Goal: Participate in discussion: Engage in conversation with other users on a specific topic

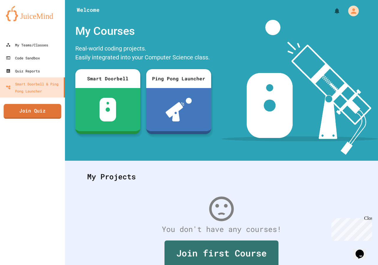
click at [31, 109] on link "Join Quiz" at bounding box center [33, 111] width 58 height 15
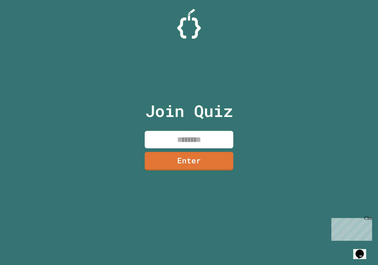
click at [186, 137] on input at bounding box center [189, 139] width 89 height 17
type input "********"
click at [193, 154] on link "Enter" at bounding box center [189, 161] width 90 height 20
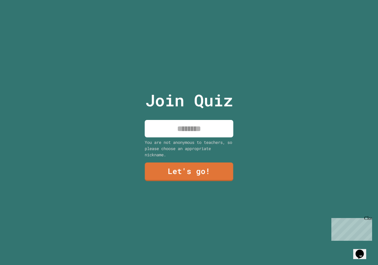
click at [185, 128] on input at bounding box center [189, 128] width 89 height 17
type input "*****"
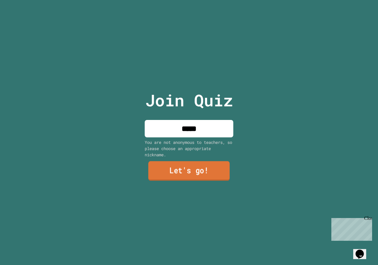
click at [190, 166] on link "Let's go!" at bounding box center [189, 171] width 82 height 20
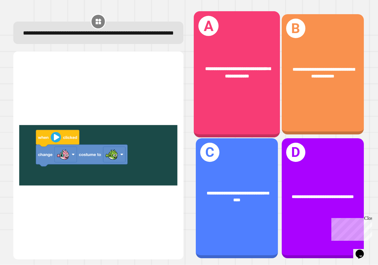
click at [201, 86] on div "**********" at bounding box center [237, 72] width 86 height 33
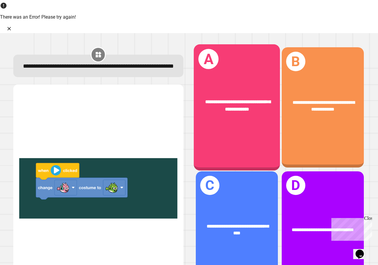
click at [228, 104] on div "**********" at bounding box center [237, 107] width 86 height 126
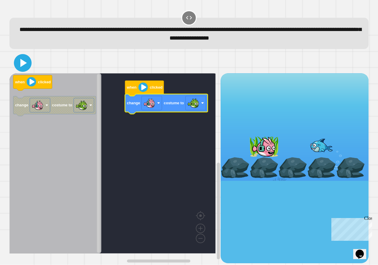
click at [26, 66] on icon at bounding box center [23, 63] width 14 height 14
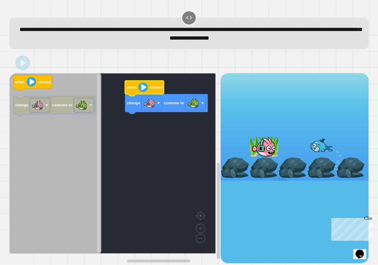
click at [132, 94] on icon "Blockly Workspace" at bounding box center [144, 88] width 39 height 15
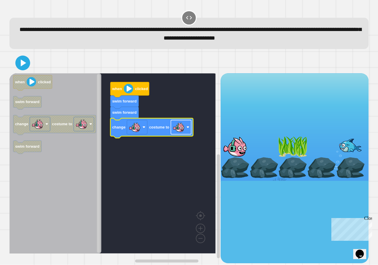
click at [176, 128] on image "Blockly Workspace" at bounding box center [179, 127] width 12 height 12
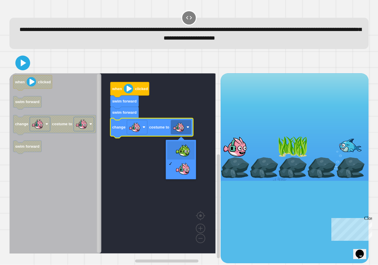
drag, startPoint x: 177, startPoint y: 147, endPoint x: 124, endPoint y: 107, distance: 65.9
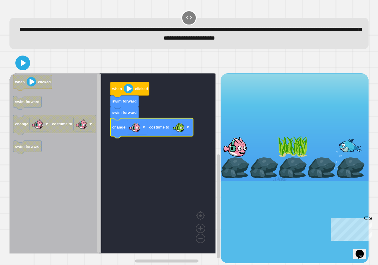
click at [123, 95] on icon "Blockly Workspace" at bounding box center [130, 89] width 39 height 15
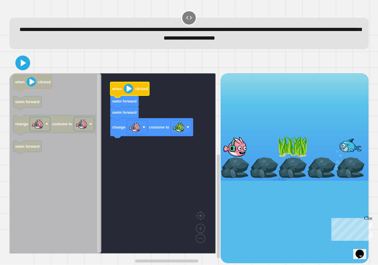
click at [125, 95] on icon "Blockly Workspace" at bounding box center [130, 89] width 39 height 15
click at [19, 66] on icon at bounding box center [23, 63] width 14 height 14
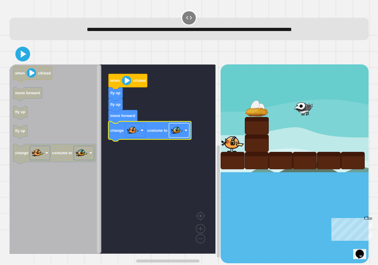
click at [173, 133] on image "Blockly Workspace" at bounding box center [177, 131] width 12 height 12
click at [176, 129] on image "Blockly Workspace" at bounding box center [177, 131] width 12 height 12
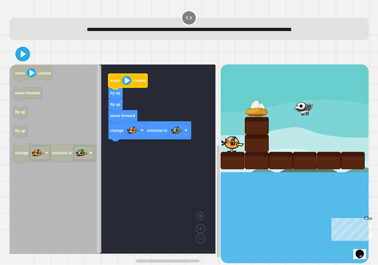
click at [120, 83] on text "when" at bounding box center [115, 81] width 10 height 4
click at [27, 50] on icon at bounding box center [23, 54] width 14 height 14
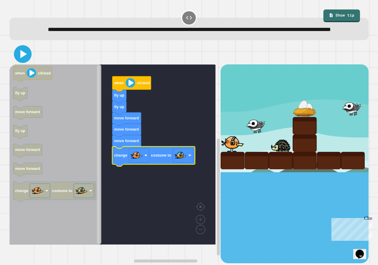
click at [27, 61] on icon at bounding box center [23, 54] width 14 height 14
click at [129, 88] on image "Blockly Workspace" at bounding box center [130, 82] width 9 height 9
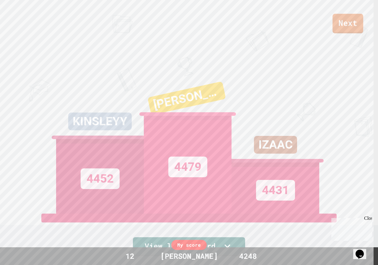
click at [341, 16] on link "Next" at bounding box center [348, 24] width 31 height 20
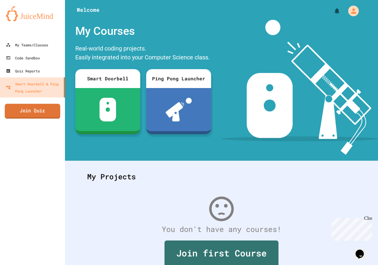
click at [50, 110] on link "Join Quiz" at bounding box center [33, 111] width 56 height 15
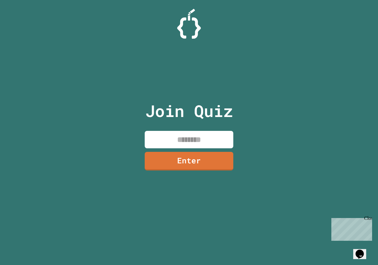
click at [185, 140] on input at bounding box center [189, 139] width 89 height 17
type input "********"
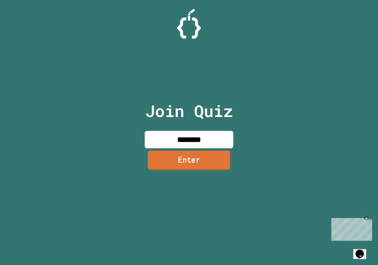
click at [191, 163] on link "Enter" at bounding box center [189, 160] width 82 height 20
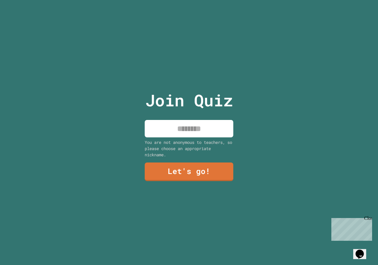
click at [198, 130] on input at bounding box center [189, 128] width 89 height 17
type input "*****"
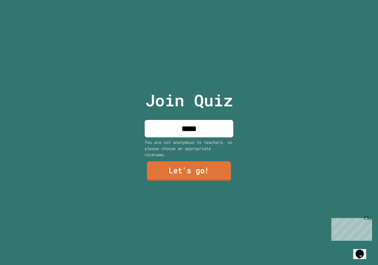
click at [194, 172] on link "Let's go!" at bounding box center [189, 171] width 84 height 20
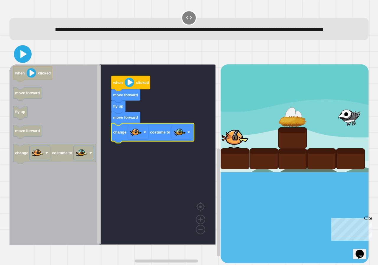
drag, startPoint x: 22, startPoint y: 68, endPoint x: 59, endPoint y: 79, distance: 37.6
click at [22, 61] on icon at bounding box center [23, 54] width 14 height 14
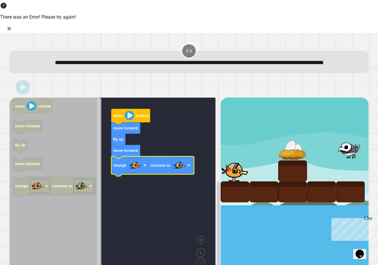
click at [127, 111] on image "Blockly Workspace" at bounding box center [129, 115] width 9 height 9
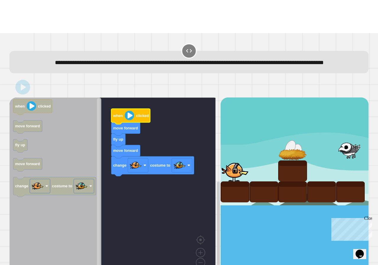
click at [128, 111] on image "Blockly Workspace" at bounding box center [129, 115] width 9 height 9
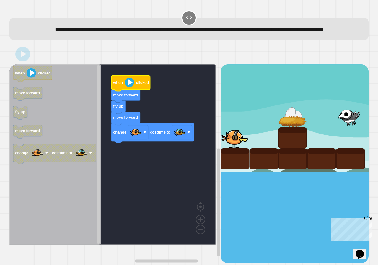
click at [129, 87] on image "Blockly Workspace" at bounding box center [129, 82] width 9 height 9
click at [132, 87] on image "Blockly Workspace" at bounding box center [129, 82] width 9 height 9
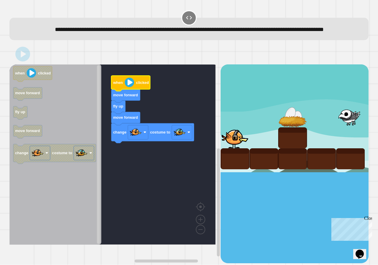
click at [132, 87] on image "Blockly Workspace" at bounding box center [129, 82] width 9 height 9
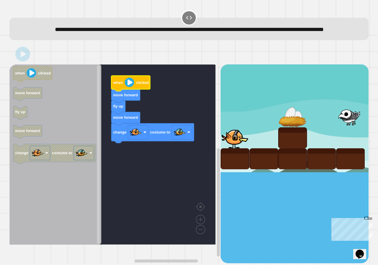
click at [132, 87] on image "Blockly Workspace" at bounding box center [129, 82] width 9 height 9
click at [139, 85] on text "clicked" at bounding box center [142, 82] width 13 height 4
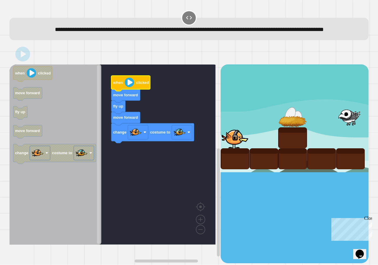
click at [139, 85] on text "clicked" at bounding box center [142, 82] width 13 height 4
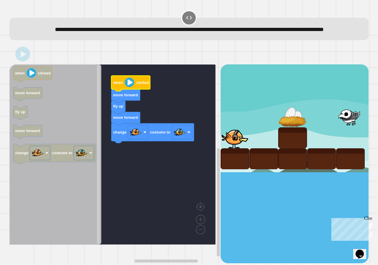
click at [139, 85] on text "clicked" at bounding box center [142, 82] width 13 height 4
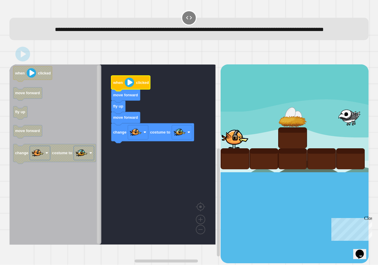
click at [139, 85] on text "clicked" at bounding box center [142, 82] width 13 height 4
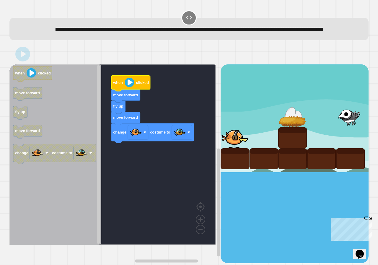
click at [138, 85] on text "clicked" at bounding box center [142, 82] width 13 height 4
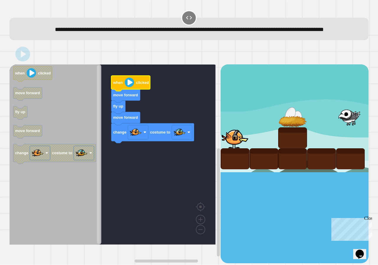
click at [138, 85] on text "clicked" at bounding box center [142, 82] width 13 height 4
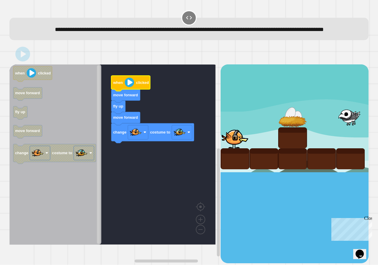
click at [138, 85] on text "clicked" at bounding box center [142, 82] width 13 height 4
click at [145, 87] on div "when clicked move forward fly up move forward change costume to when clicked mo…" at bounding box center [114, 163] width 211 height 199
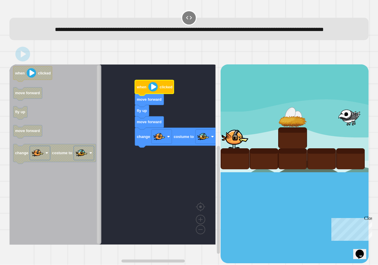
click at [160, 94] on g "when clicked move forward fly up move forward change costume to" at bounding box center [176, 113] width 83 height 67
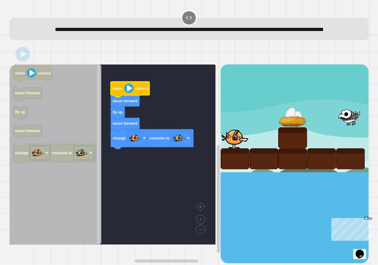
click at [137, 91] on text "clicked" at bounding box center [142, 88] width 13 height 4
click at [128, 93] on image "Blockly Workspace" at bounding box center [128, 88] width 9 height 9
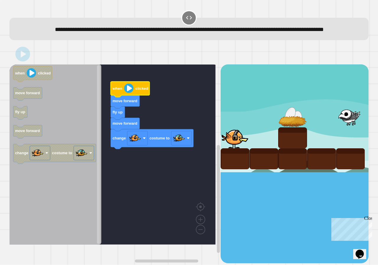
click at [128, 93] on image "Blockly Workspace" at bounding box center [128, 88] width 9 height 9
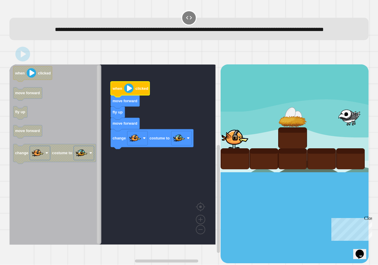
click at [128, 93] on image "Blockly Workspace" at bounding box center [128, 88] width 9 height 9
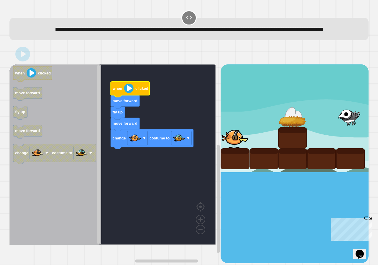
click at [128, 93] on image "Blockly Workspace" at bounding box center [128, 88] width 9 height 9
click at [129, 93] on image "Blockly Workspace" at bounding box center [128, 88] width 9 height 9
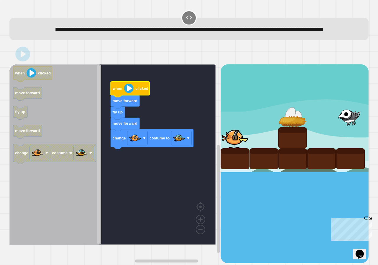
click at [129, 93] on image "Blockly Workspace" at bounding box center [128, 88] width 9 height 9
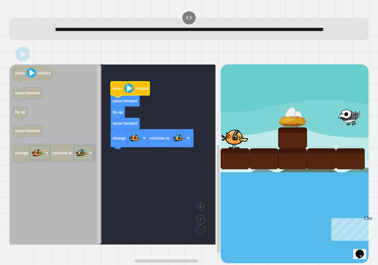
click at [129, 93] on image "Blockly Workspace" at bounding box center [128, 88] width 9 height 9
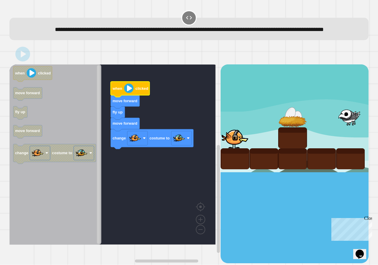
click at [129, 93] on image "Blockly Workspace" at bounding box center [128, 88] width 9 height 9
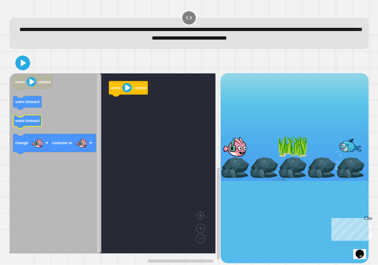
click at [120, 104] on div "when clicked when clicked swim forward swim forward change costume to" at bounding box center [114, 168] width 211 height 190
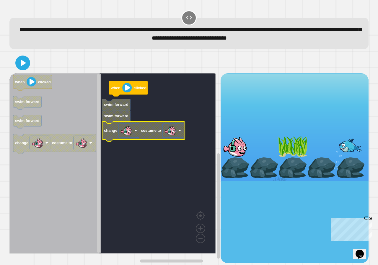
click at [170, 133] on image "Blockly Workspace" at bounding box center [171, 131] width 12 height 12
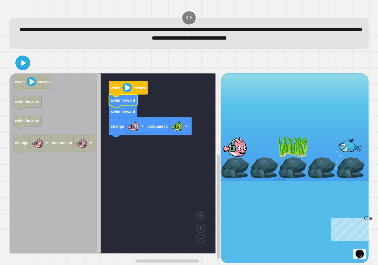
click at [126, 93] on image "Blockly Workspace" at bounding box center [126, 87] width 9 height 9
click at [24, 62] on icon at bounding box center [23, 63] width 7 height 8
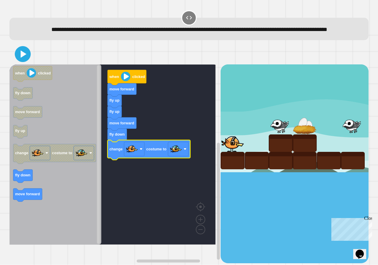
click at [27, 61] on icon at bounding box center [22, 54] width 13 height 13
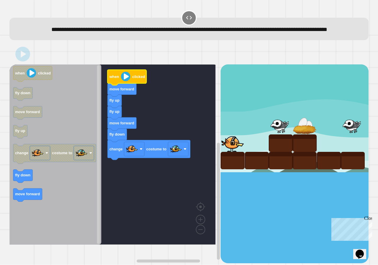
click at [120, 85] on icon "Blockly Workspace" at bounding box center [127, 77] width 39 height 15
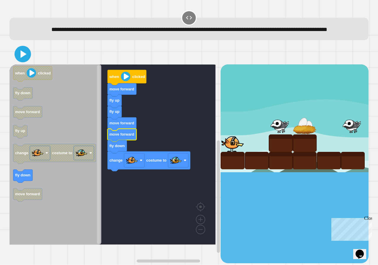
click at [17, 61] on icon at bounding box center [22, 54] width 13 height 13
click at [140, 79] on text "clicked" at bounding box center [138, 76] width 13 height 4
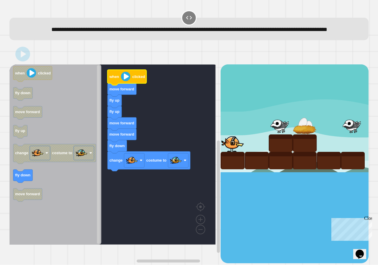
click at [140, 79] on text "clicked" at bounding box center [138, 76] width 13 height 4
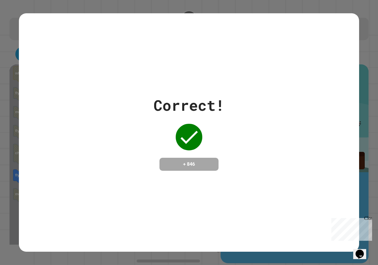
drag, startPoint x: 44, startPoint y: 61, endPoint x: 301, endPoint y: 93, distance: 259.0
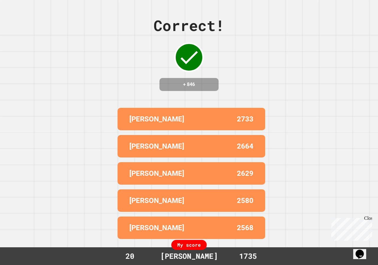
drag, startPoint x: 301, startPoint y: 93, endPoint x: 353, endPoint y: 94, distance: 52.0
click at [353, 94] on div "Correct! + 846 [PERSON_NAME] 2733 [PERSON_NAME] 2664 [PERSON_NAME] 2629 AIDEN 2…" at bounding box center [189, 132] width 378 height 265
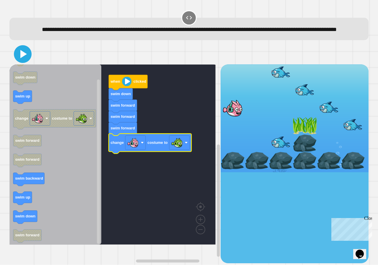
click at [25, 61] on icon at bounding box center [23, 54] width 14 height 14
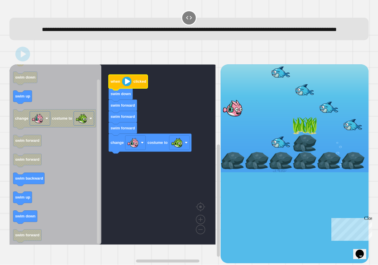
click at [127, 86] on image "Blockly Workspace" at bounding box center [126, 81] width 9 height 9
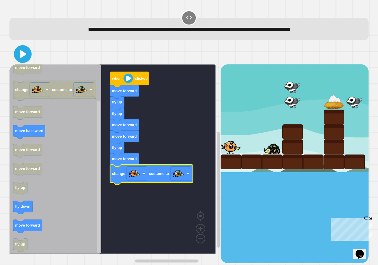
click at [28, 54] on icon at bounding box center [23, 54] width 14 height 14
click at [127, 80] on image "Blockly Workspace" at bounding box center [128, 78] width 9 height 9
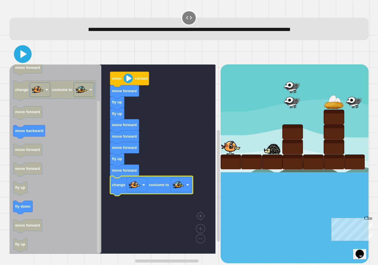
click at [27, 56] on icon at bounding box center [23, 54] width 14 height 14
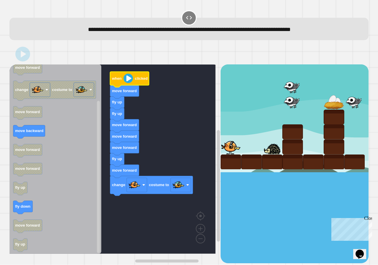
click at [140, 79] on text "clicked" at bounding box center [141, 79] width 13 height 4
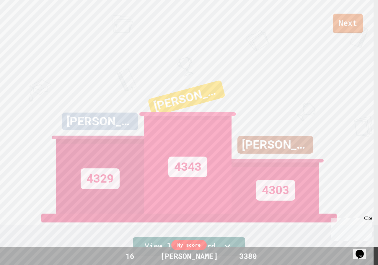
click at [354, 17] on link "Next" at bounding box center [348, 24] width 30 height 20
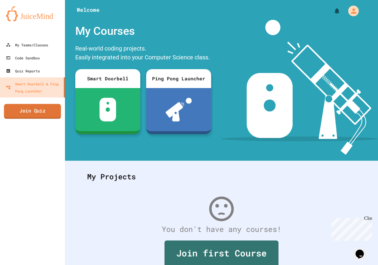
click at [28, 111] on link "Join Quiz" at bounding box center [32, 111] width 57 height 15
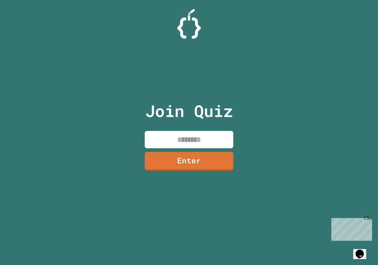
click at [209, 137] on input at bounding box center [189, 139] width 89 height 17
type input "********"
click at [216, 156] on link "Enter" at bounding box center [189, 161] width 89 height 19
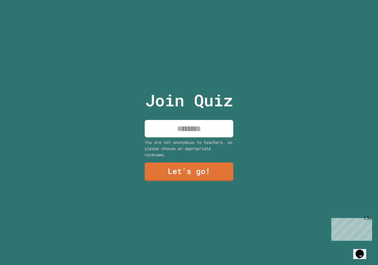
click at [175, 122] on input at bounding box center [189, 128] width 89 height 17
type input "*****"
click at [176, 172] on link "Let's go!" at bounding box center [189, 172] width 87 height 20
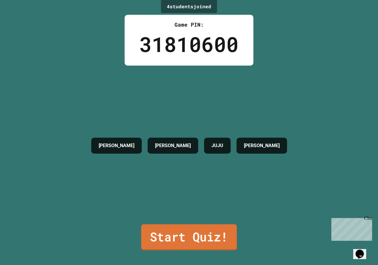
click at [176, 226] on link "Start Quiz!" at bounding box center [189, 237] width 96 height 26
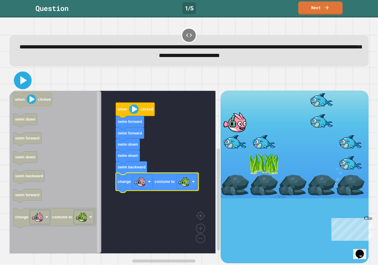
click at [23, 84] on icon at bounding box center [23, 80] width 14 height 14
click at [125, 115] on icon "Blockly Workspace" at bounding box center [135, 110] width 39 height 15
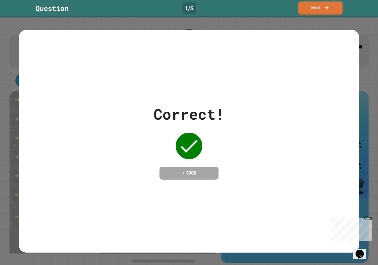
click at [105, 173] on div "Correct! + 1000" at bounding box center [189, 141] width 340 height 77
click at [315, 10] on link "Next" at bounding box center [321, 7] width 42 height 14
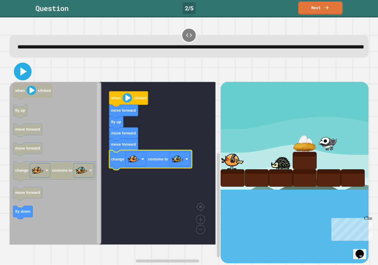
click at [25, 76] on icon at bounding box center [23, 71] width 7 height 8
click at [112, 103] on icon "Blockly Workspace" at bounding box center [128, 98] width 39 height 15
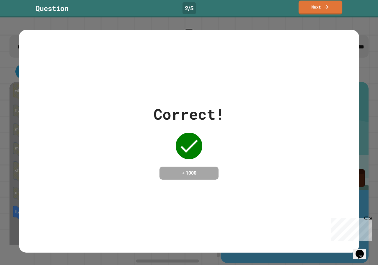
click at [303, 12] on link "Next" at bounding box center [321, 8] width 44 height 14
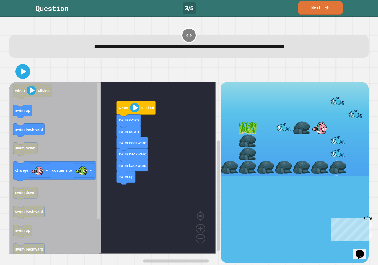
click at [110, 179] on div "when clicked swim down swim down swim backward swim backward swim backward swim…" at bounding box center [114, 172] width 211 height 181
click at [79, 178] on g "when clicked swim up swim backward swim down change costume to swim down swim b…" at bounding box center [54, 189] width 83 height 211
click at [107, 195] on div "when clicked swim down swim down swim backward swim backward swim backward swim…" at bounding box center [114, 172] width 211 height 181
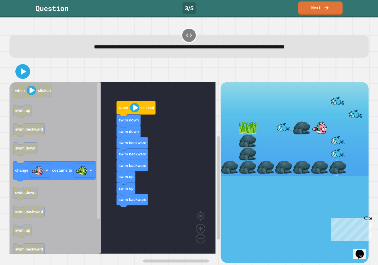
click at [128, 204] on div "when clicked swim down swim down swim backward swim backward swim backward swim…" at bounding box center [114, 172] width 211 height 181
click at [69, 186] on icon "when clicked swim up swim backward swim down change costume to swim down swim b…" at bounding box center [55, 168] width 92 height 172
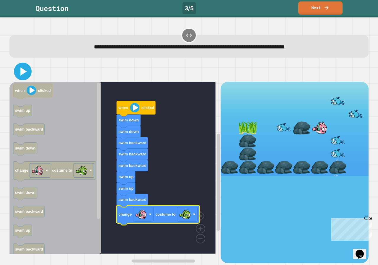
click at [27, 72] on icon at bounding box center [23, 71] width 14 height 14
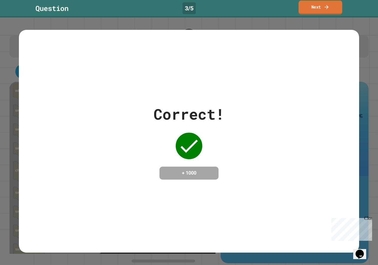
click at [329, 6] on icon at bounding box center [327, 7] width 6 height 6
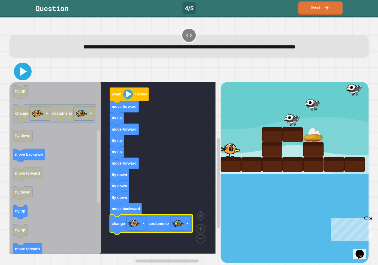
click at [21, 72] on icon at bounding box center [23, 71] width 7 height 8
click at [129, 98] on image "Blockly Workspace" at bounding box center [127, 94] width 9 height 9
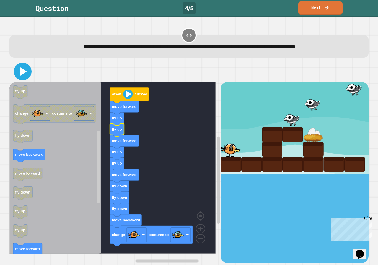
click at [27, 72] on icon at bounding box center [23, 71] width 14 height 14
click at [123, 96] on icon "Blockly Workspace" at bounding box center [129, 95] width 39 height 15
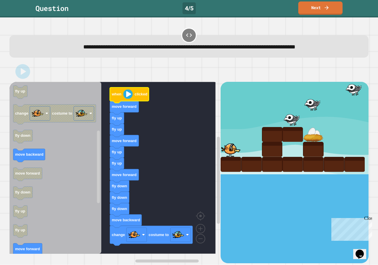
click at [123, 96] on icon "Blockly Workspace" at bounding box center [129, 95] width 39 height 15
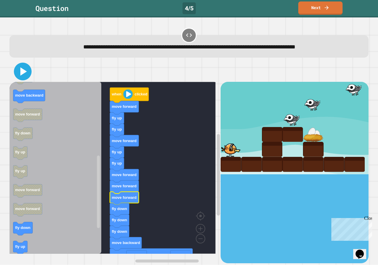
click at [21, 77] on icon at bounding box center [23, 71] width 14 height 14
click at [136, 92] on icon "Blockly Workspace" at bounding box center [129, 95] width 39 height 15
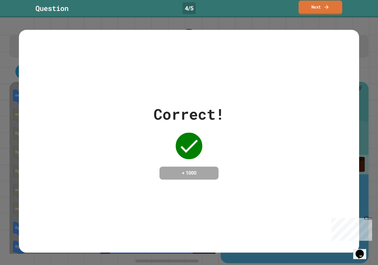
click at [311, 5] on link "Next" at bounding box center [321, 8] width 44 height 14
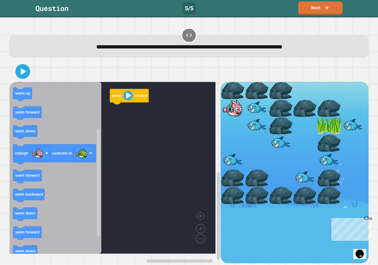
click at [99, 134] on div "when clicked when clicked swim forward swim backward swim up swim up swim forwa…" at bounding box center [114, 172] width 211 height 181
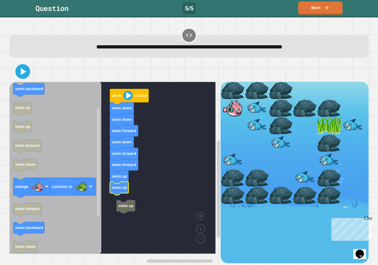
click at [120, 199] on rect "Blockly Workspace" at bounding box center [112, 168] width 206 height 172
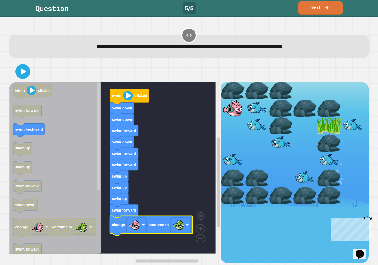
click at [18, 74] on icon at bounding box center [23, 72] width 12 height 12
click at [123, 93] on icon "Blockly Workspace" at bounding box center [129, 96] width 39 height 15
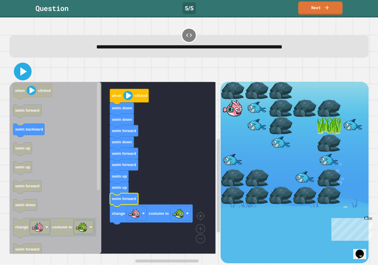
click at [27, 71] on icon at bounding box center [23, 71] width 14 height 14
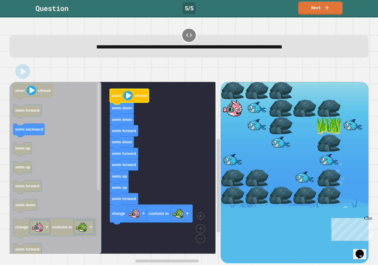
click at [120, 90] on icon "Blockly Workspace" at bounding box center [129, 96] width 39 height 15
click at [121, 90] on icon "Blockly Workspace" at bounding box center [129, 96] width 39 height 15
click at [124, 92] on image "Blockly Workspace" at bounding box center [127, 95] width 9 height 9
click at [128, 100] on image "Blockly Workspace" at bounding box center [127, 95] width 9 height 9
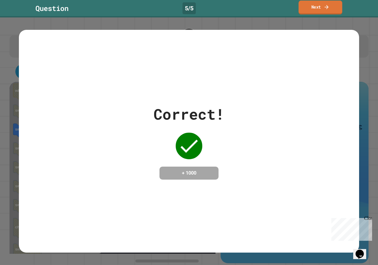
click at [327, 4] on icon at bounding box center [327, 7] width 6 height 6
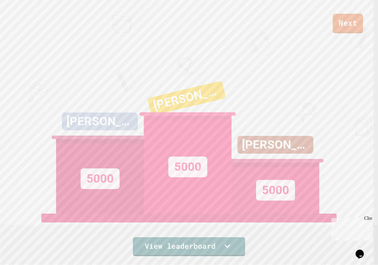
click at [344, 27] on link "Next" at bounding box center [348, 24] width 30 height 20
